Goal: Navigation & Orientation: Find specific page/section

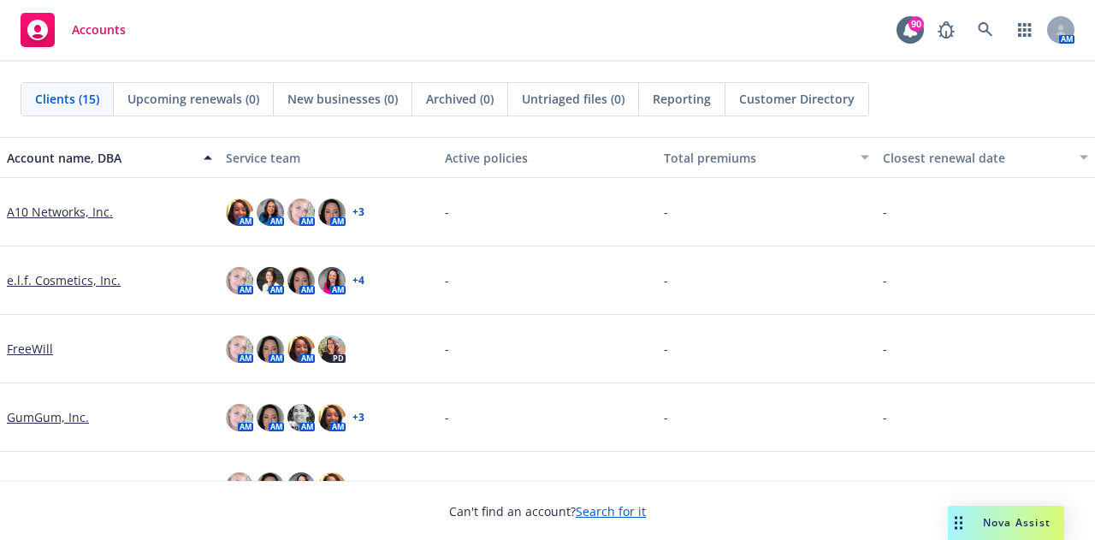
scroll to position [86, 0]
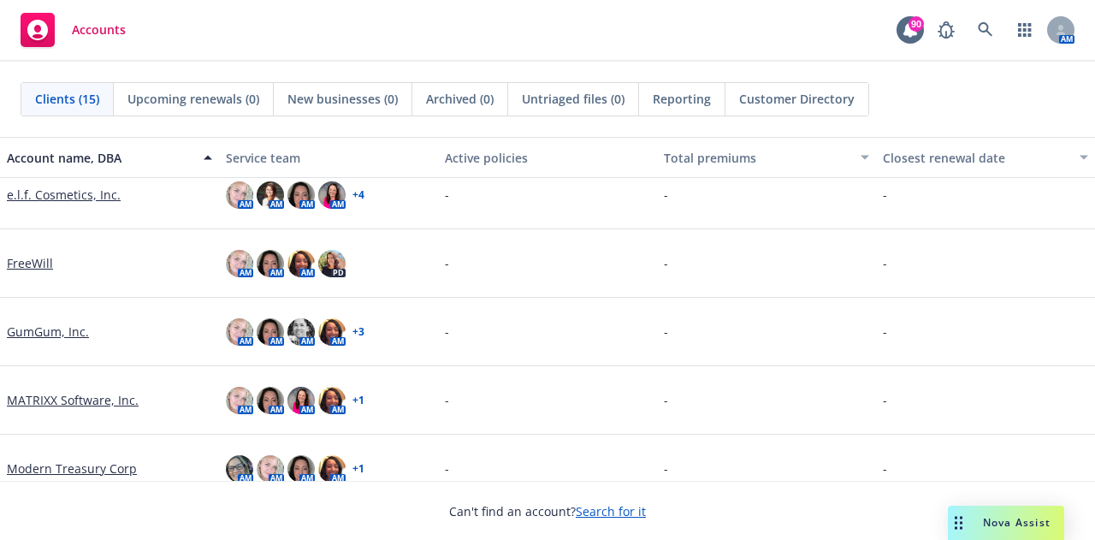
drag, startPoint x: 50, startPoint y: 329, endPoint x: 65, endPoint y: 329, distance: 15.4
click at [50, 330] on link "GumGum, Inc." at bounding box center [48, 331] width 82 height 18
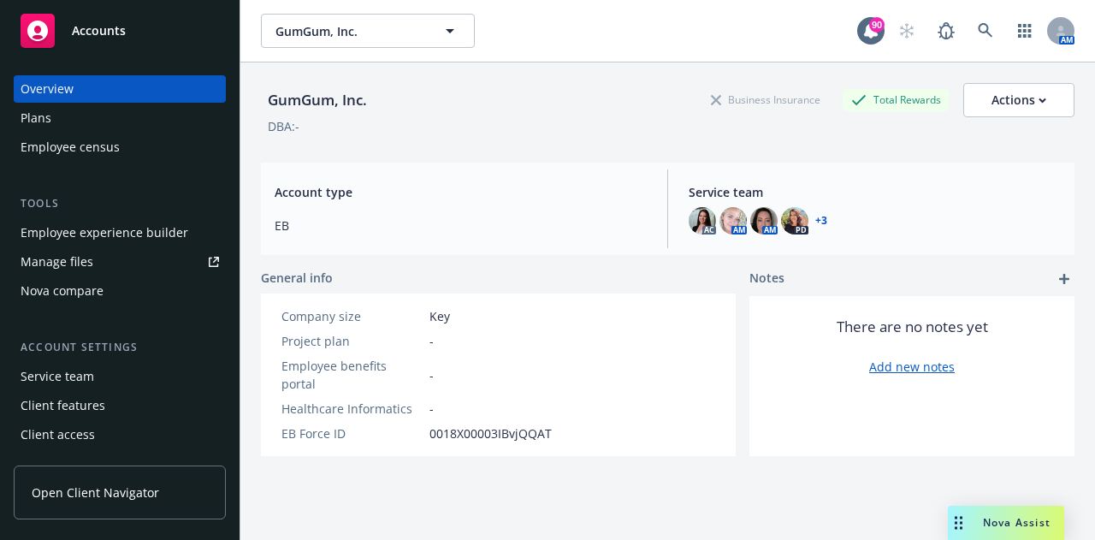
click at [87, 234] on div "Employee experience builder" at bounding box center [105, 232] width 168 height 27
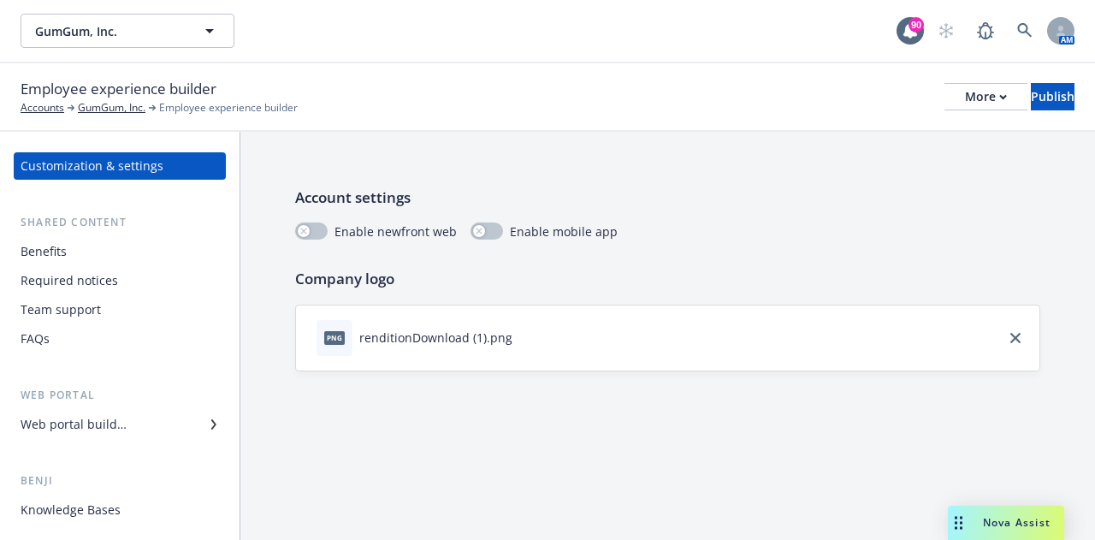
click at [93, 423] on div "Web portal builder" at bounding box center [74, 424] width 106 height 27
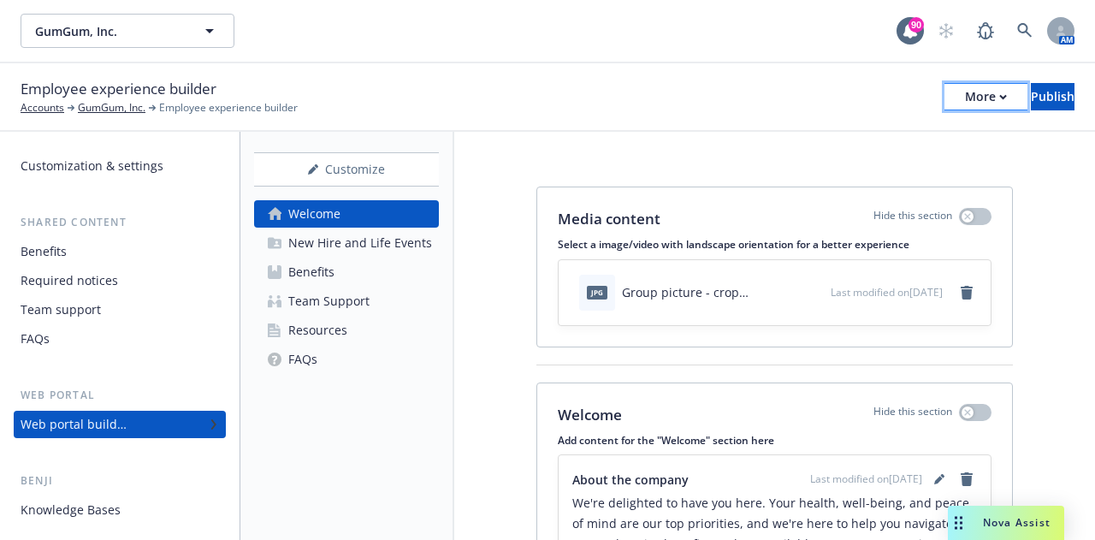
click at [965, 100] on div "More" at bounding box center [986, 97] width 42 height 26
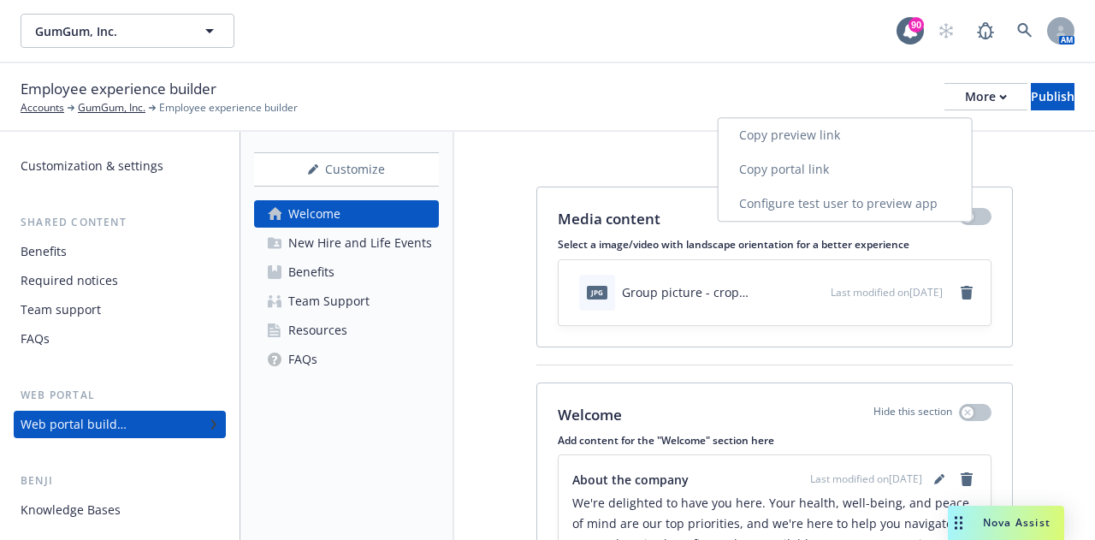
click at [828, 175] on link "Copy portal link" at bounding box center [845, 169] width 253 height 34
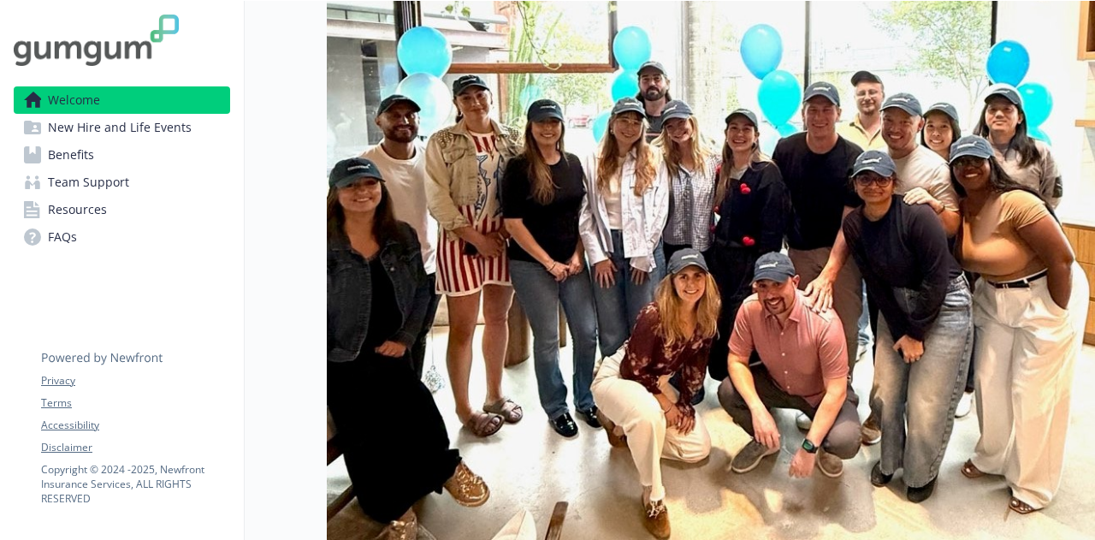
scroll to position [86, 0]
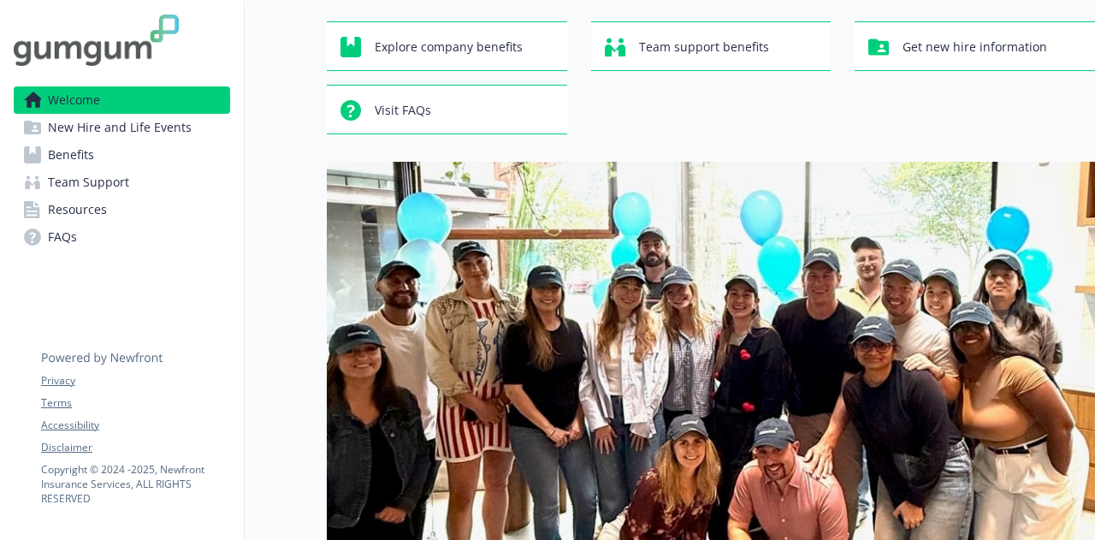
click at [176, 131] on span "New Hire and Life Events" at bounding box center [120, 127] width 144 height 27
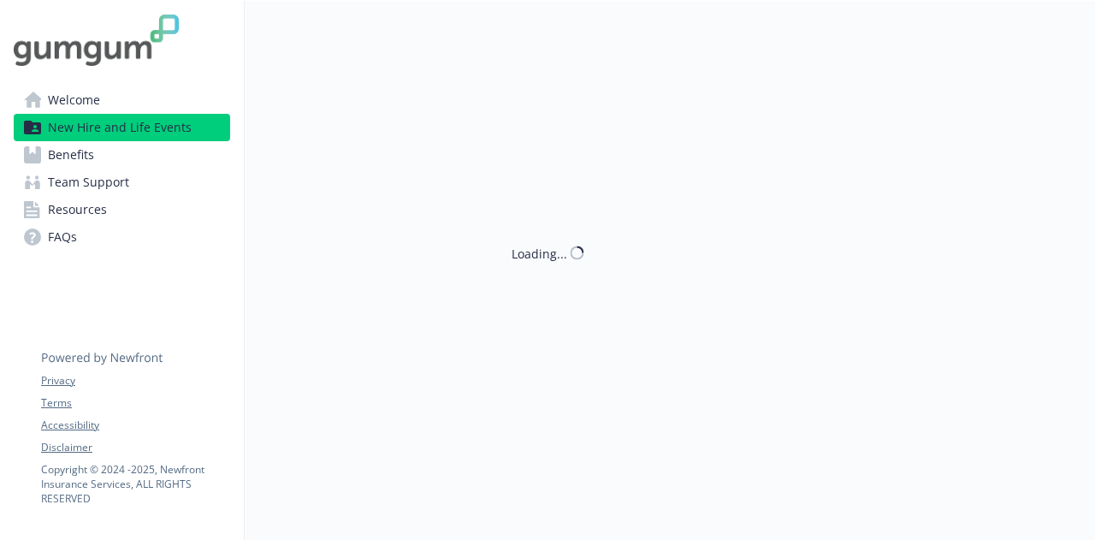
scroll to position [86, 0]
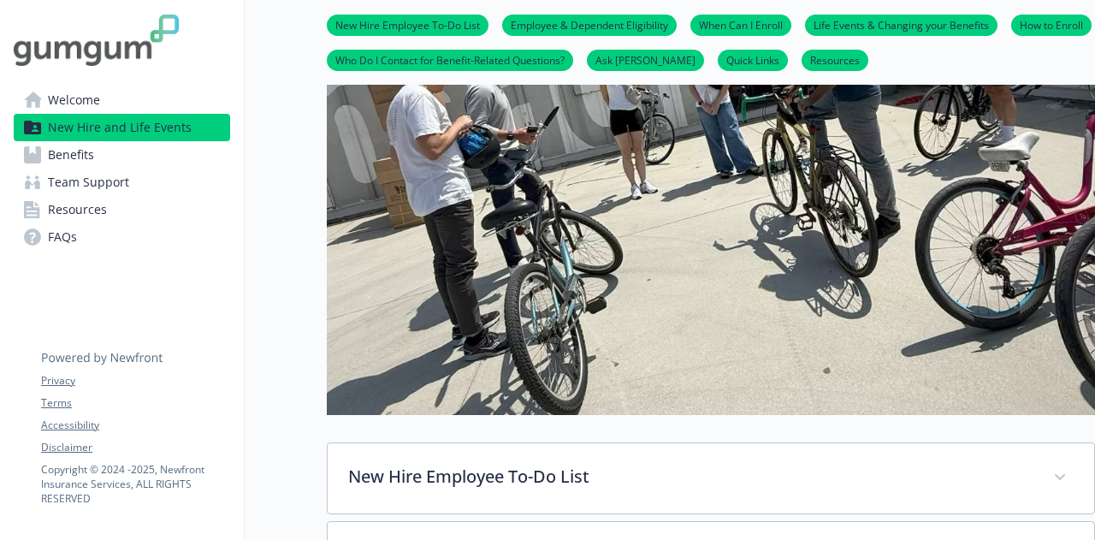
click at [106, 158] on link "Benefits" at bounding box center [122, 154] width 216 height 27
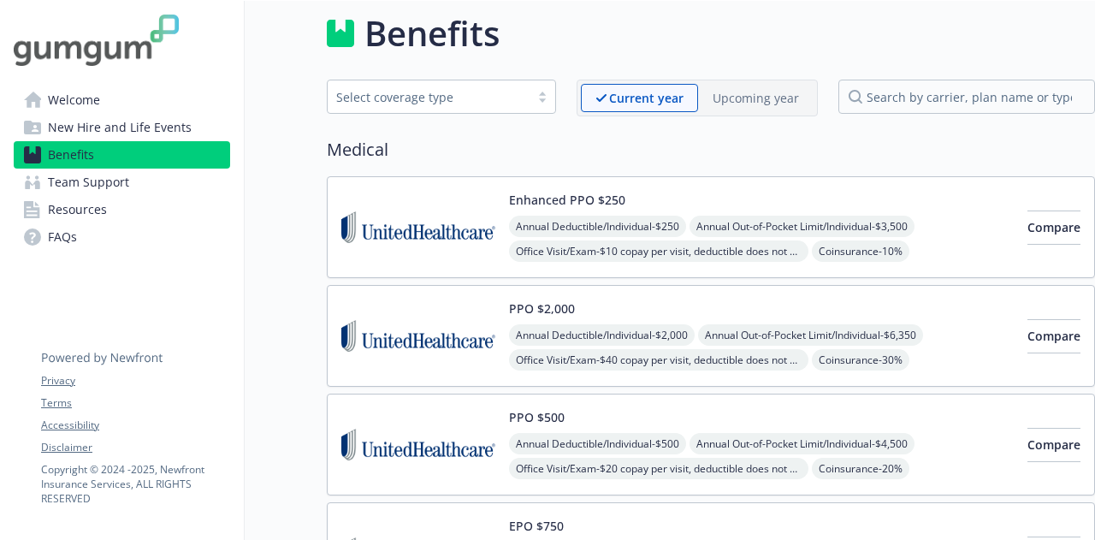
scroll to position [342, 0]
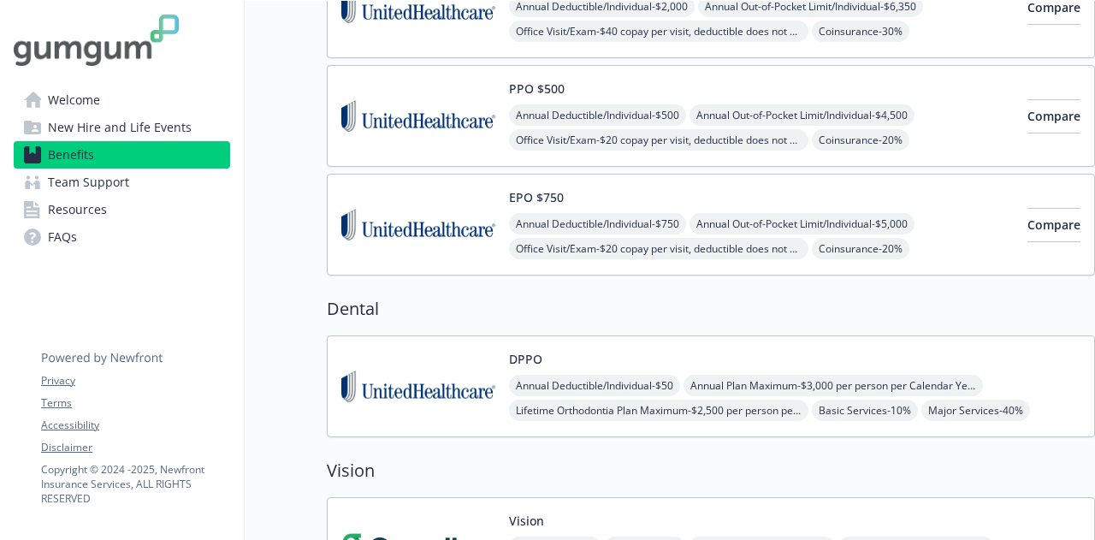
click at [113, 177] on span "Team Support" at bounding box center [88, 182] width 81 height 27
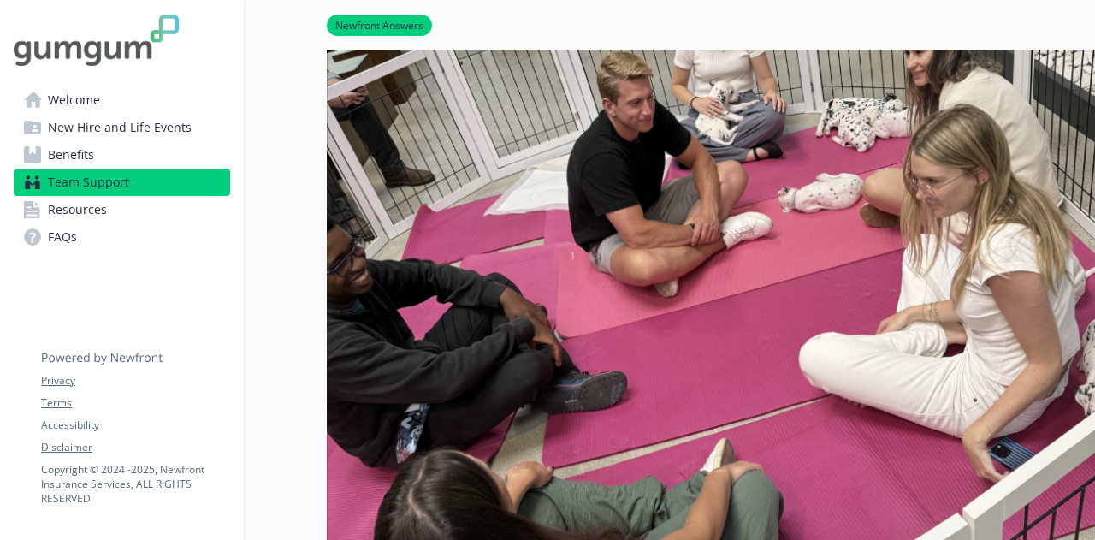
scroll to position [171, 0]
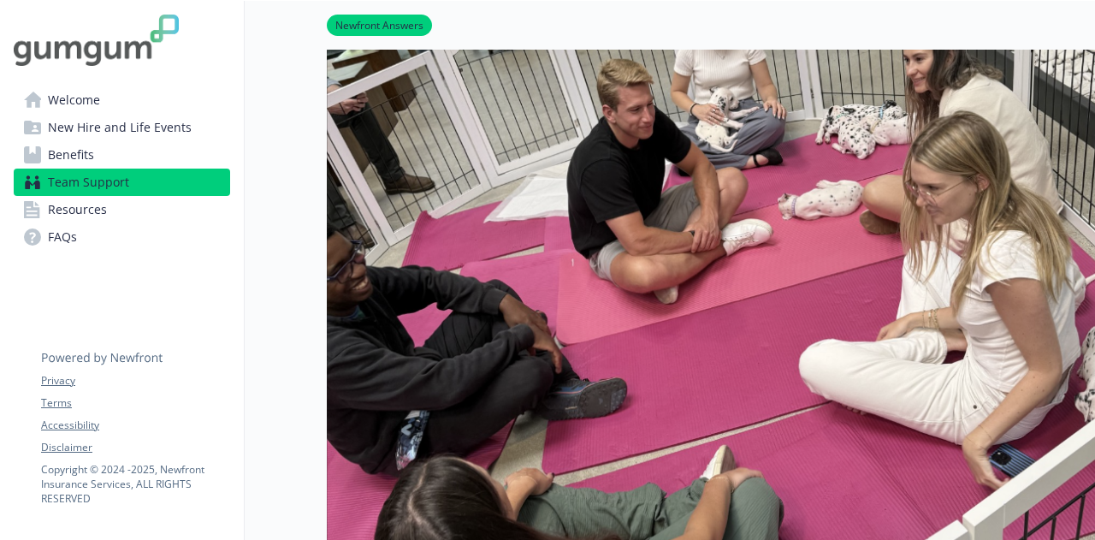
click at [120, 212] on link "Resources" at bounding box center [122, 209] width 216 height 27
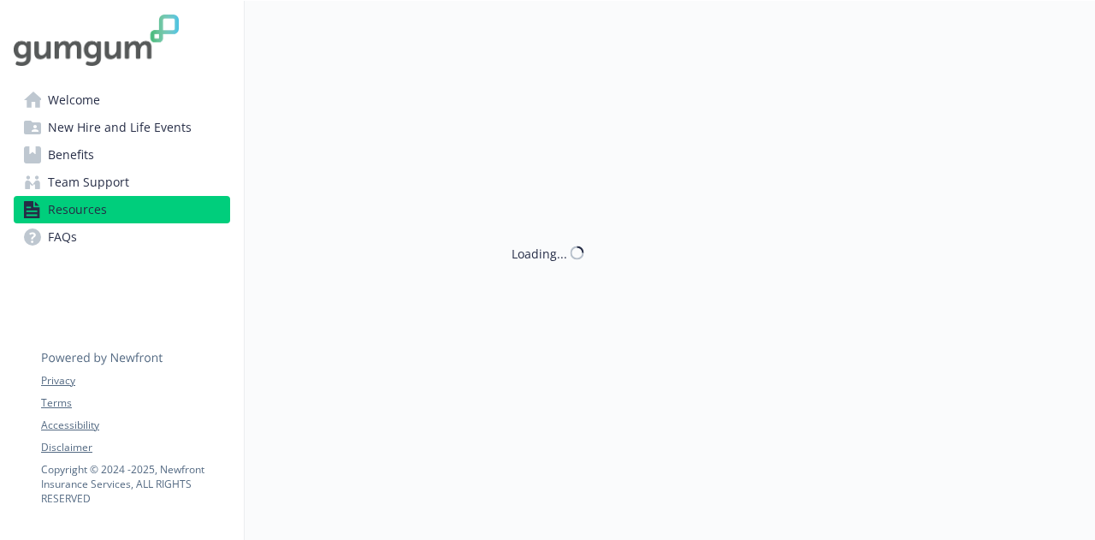
scroll to position [171, 0]
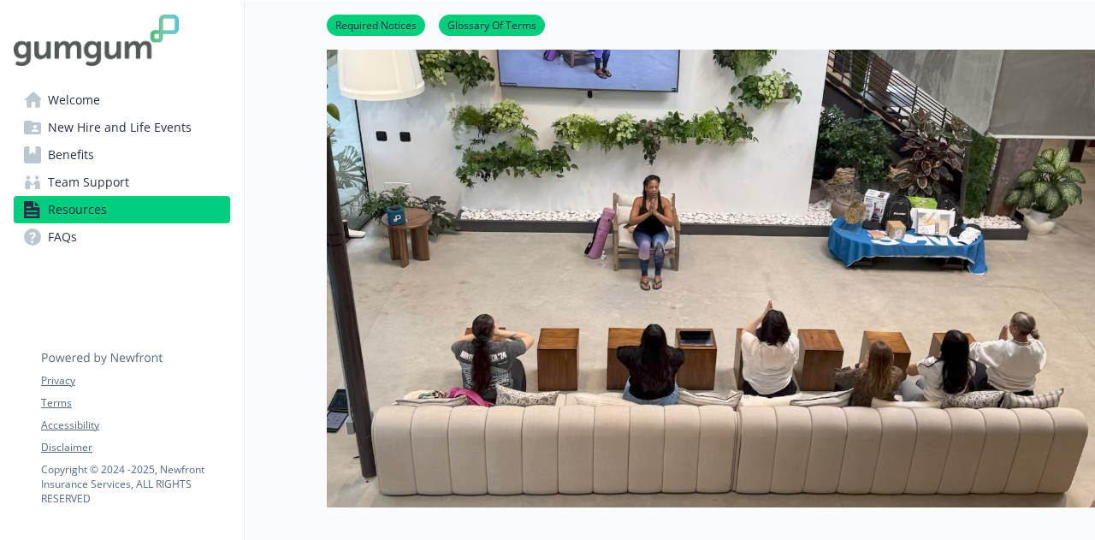
click at [110, 239] on link "FAQs" at bounding box center [122, 236] width 216 height 27
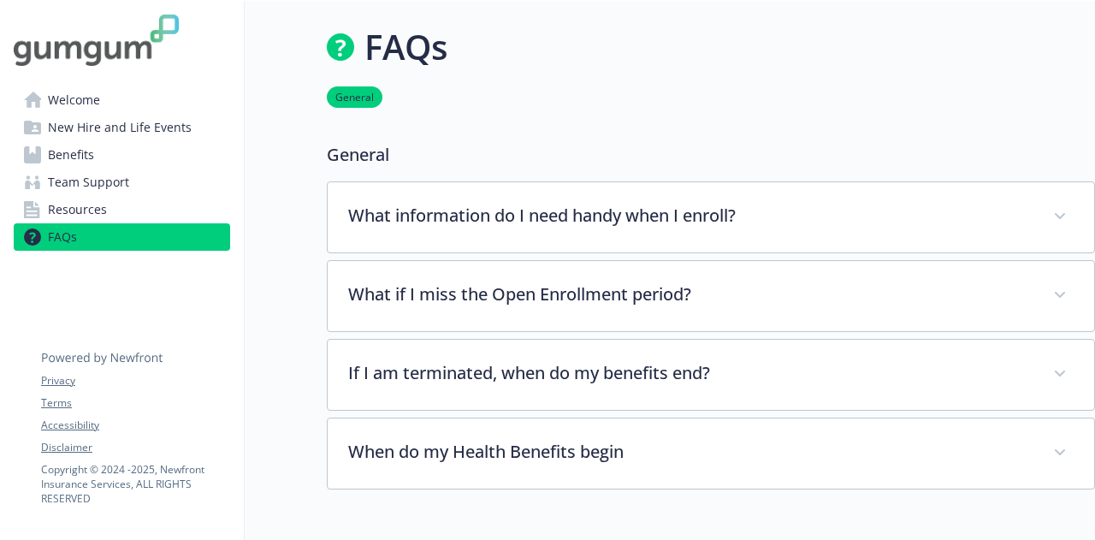
click at [152, 97] on link "Welcome" at bounding box center [122, 99] width 216 height 27
